Goal: Transaction & Acquisition: Purchase product/service

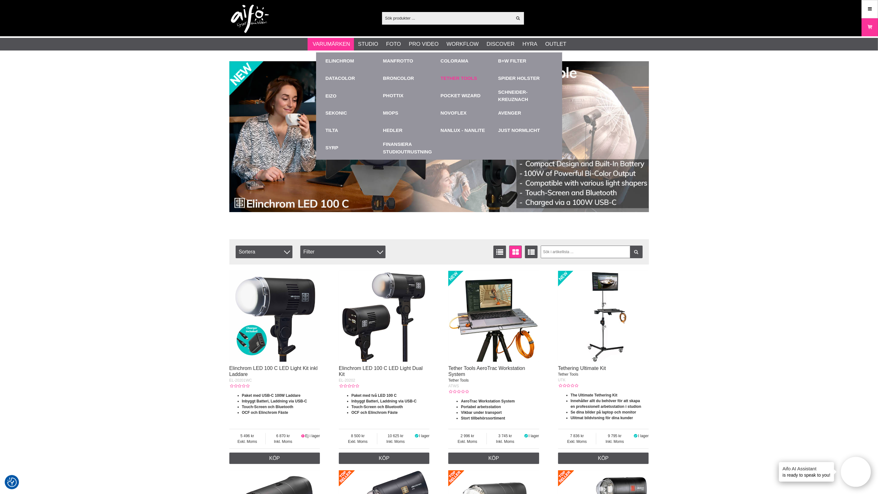
click at [466, 75] on link "Tether Tools" at bounding box center [459, 78] width 37 height 7
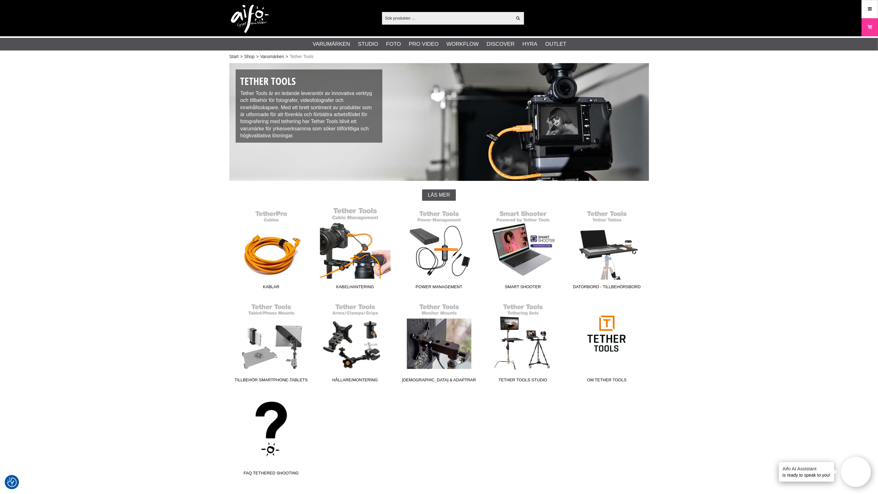
click at [359, 262] on link "Kabelhantering" at bounding box center [355, 249] width 84 height 85
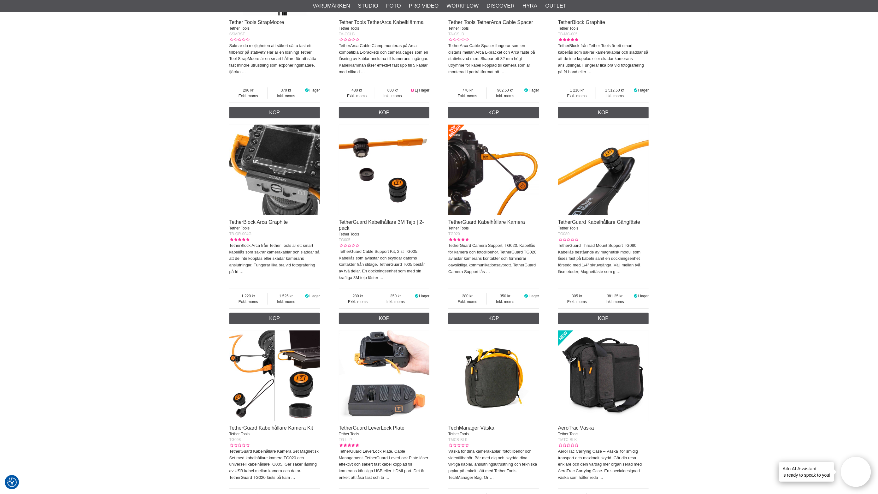
scroll to position [394, 0]
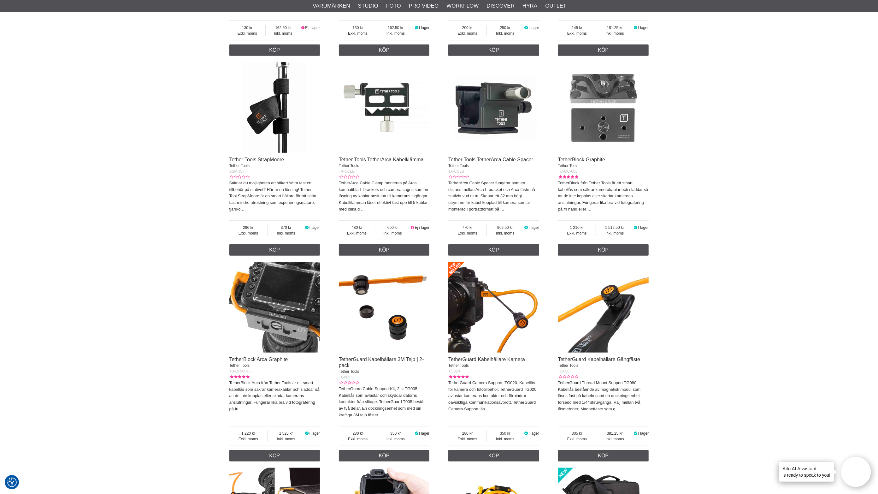
click at [54, 241] on div "Start > Shop > Varumärken > Tether Tools > Kabelhantering Learn Thether Learn T…" at bounding box center [439, 347] width 878 height 1361
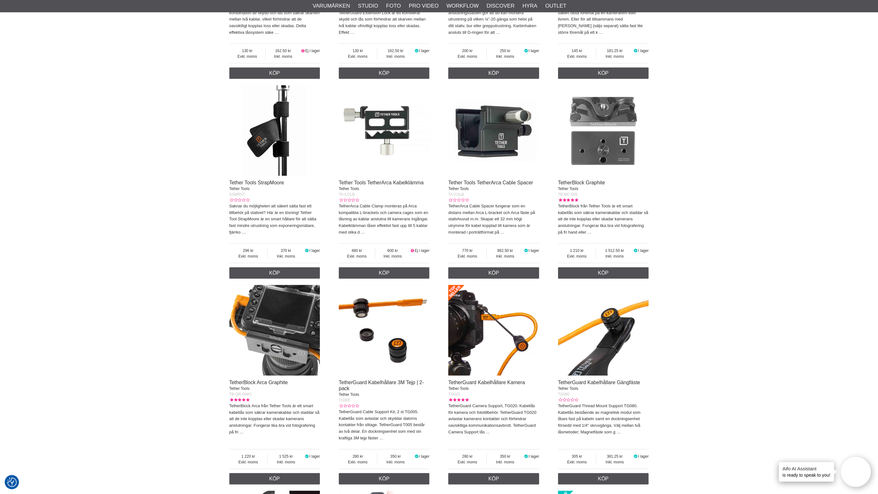
scroll to position [315, 0]
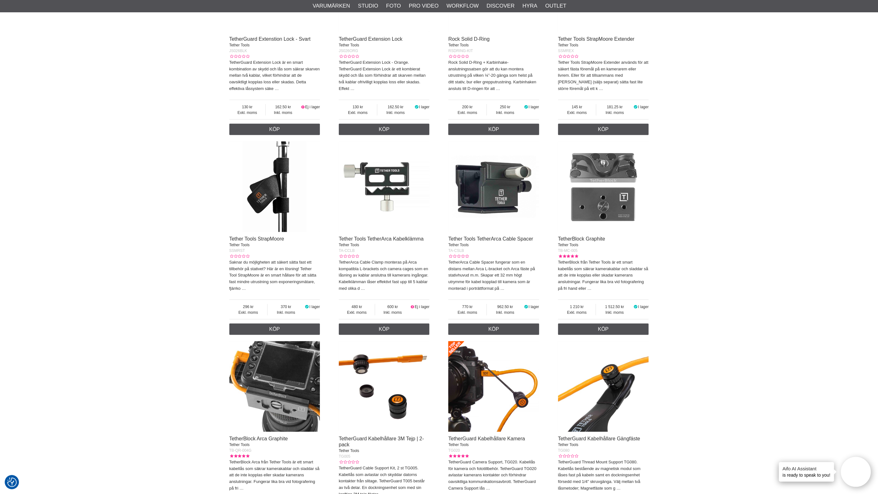
click at [277, 384] on img at bounding box center [274, 386] width 91 height 91
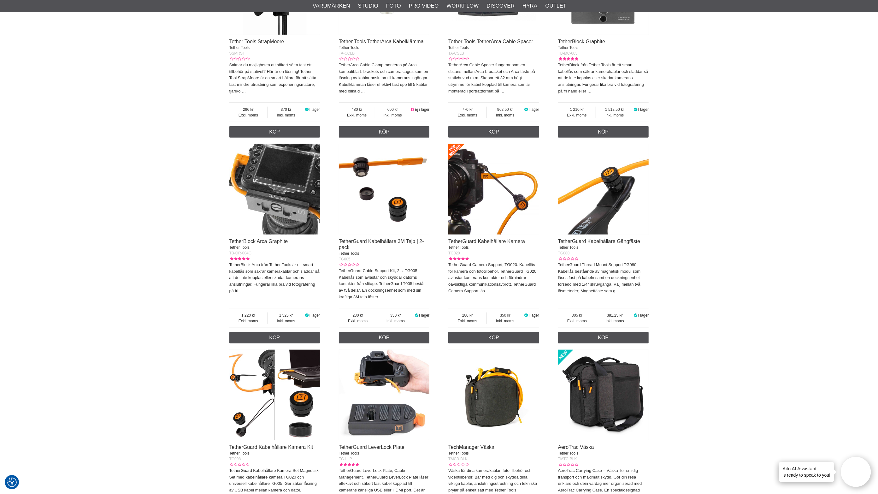
scroll to position [512, 0]
drag, startPoint x: 407, startPoint y: 452, endPoint x: 339, endPoint y: 453, distance: 68.1
click at [339, 453] on div "TetherGuard LeverLock Plate Tether Tools" at bounding box center [384, 450] width 91 height 12
copy link "TetherGuard LeverLock Plate"
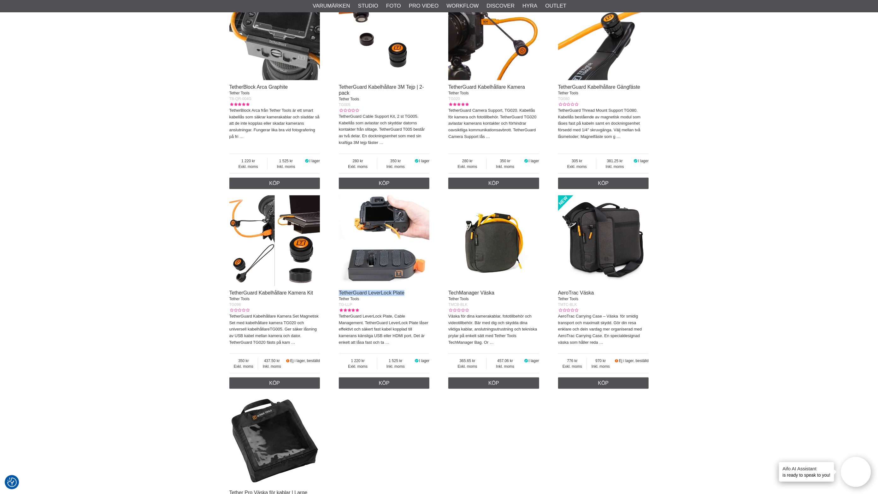
scroll to position [670, 0]
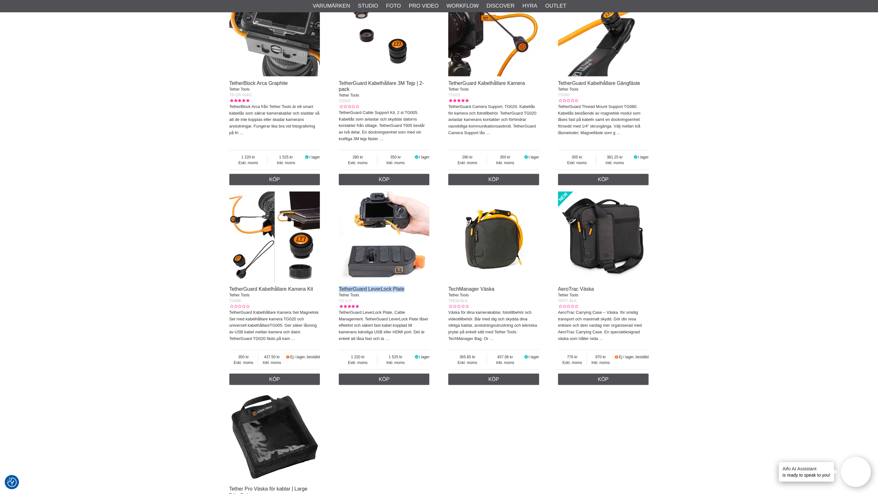
click at [372, 236] on img at bounding box center [384, 236] width 91 height 91
